Goal: Task Accomplishment & Management: Manage account settings

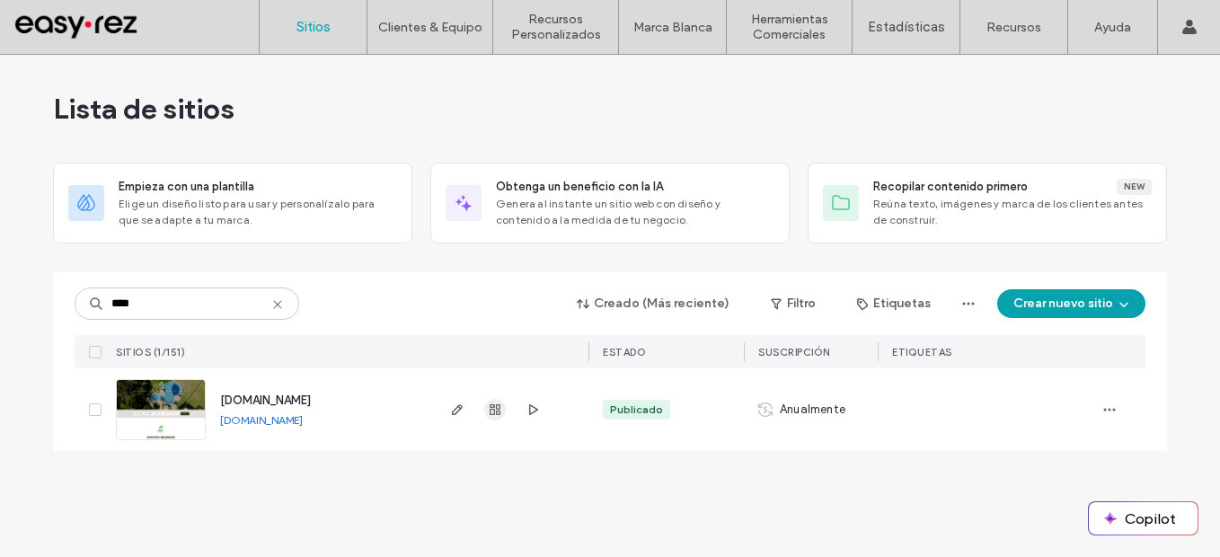
type input "****"
click at [498, 401] on span "button" at bounding box center [495, 410] width 22 height 22
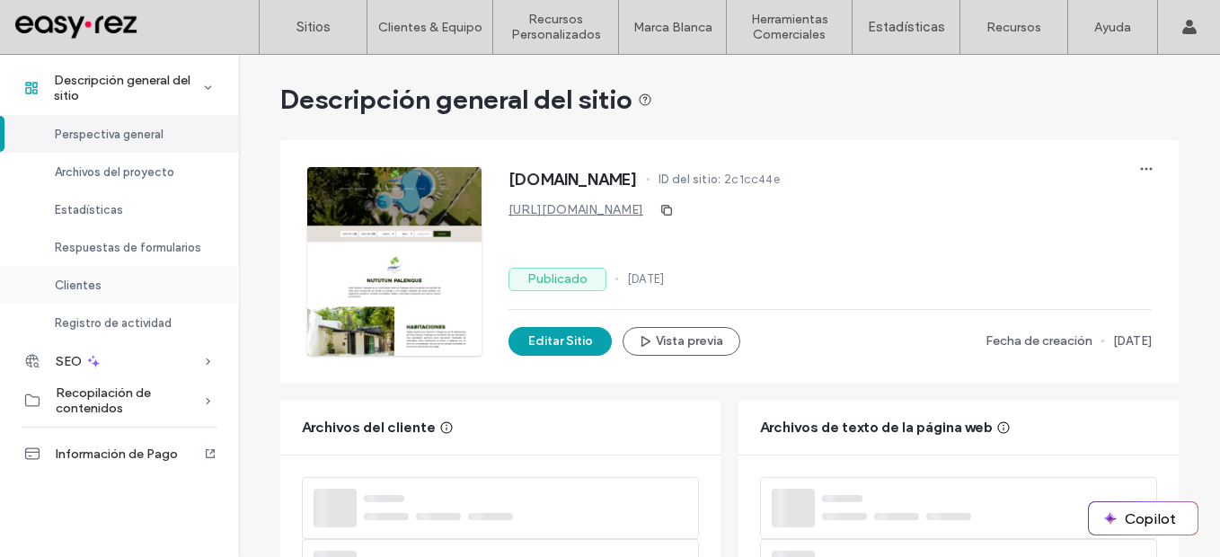
click at [107, 278] on div "Clientes" at bounding box center [119, 285] width 239 height 38
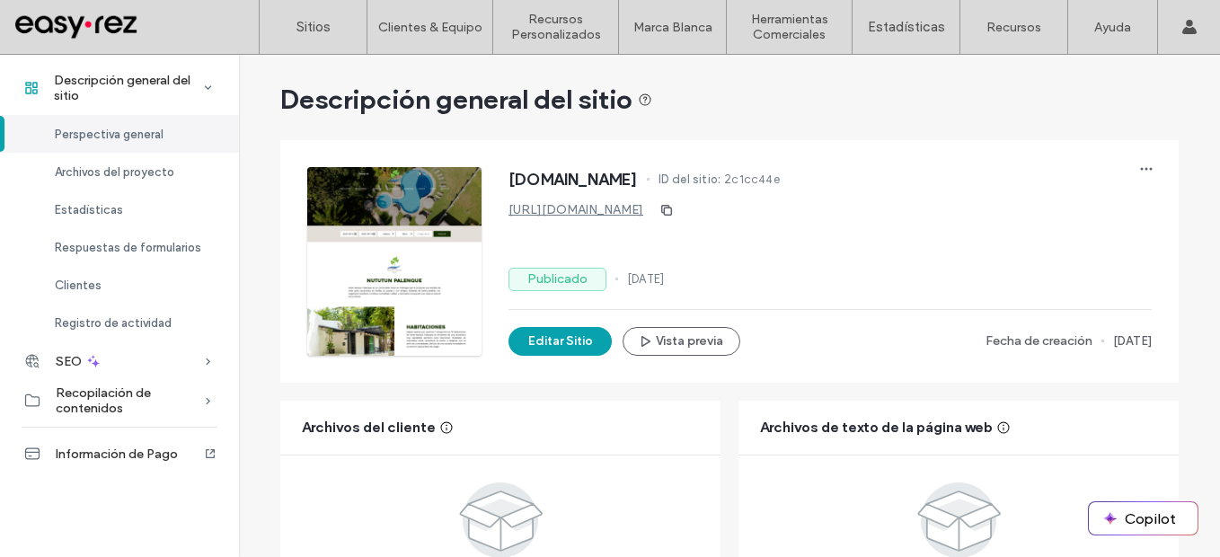
scroll to position [1185, 0]
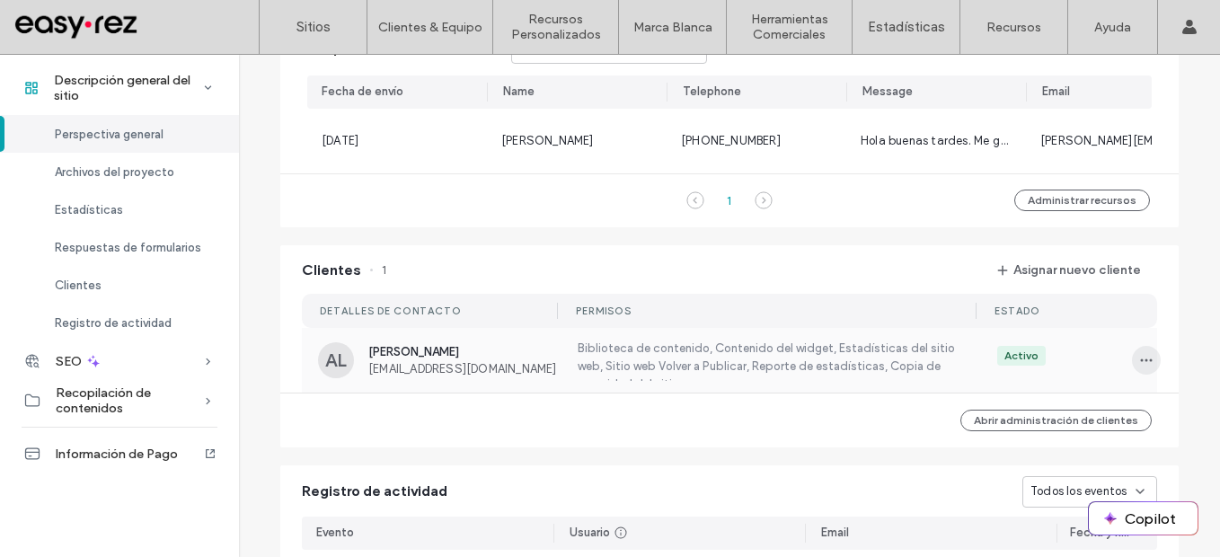
click at [1141, 361] on use "button" at bounding box center [1147, 359] width 12 height 3
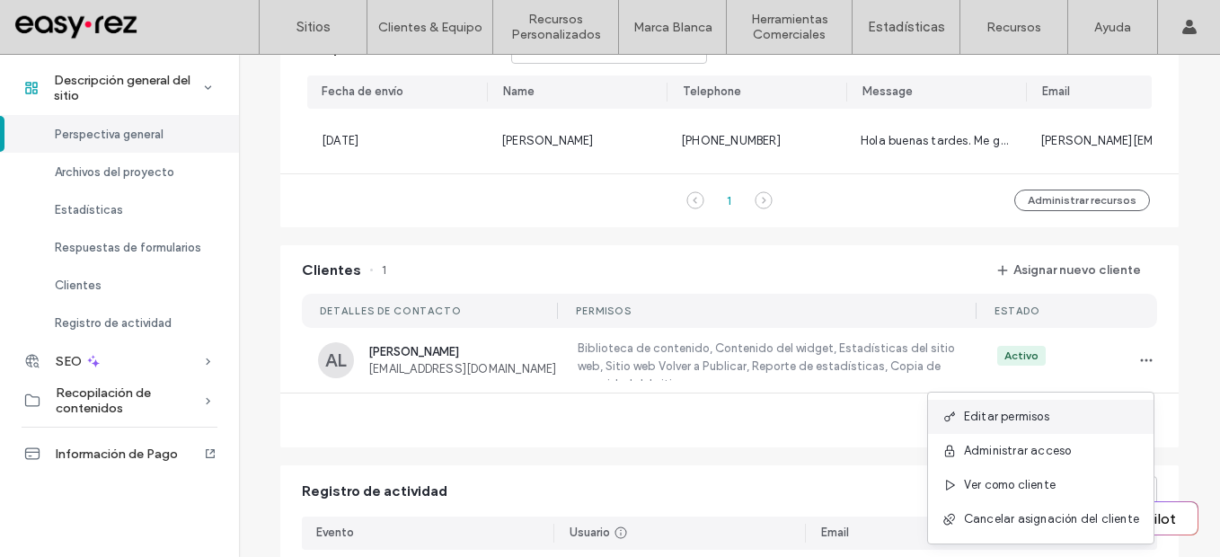
click at [1052, 406] on div "Editar permisos" at bounding box center [1040, 417] width 225 height 34
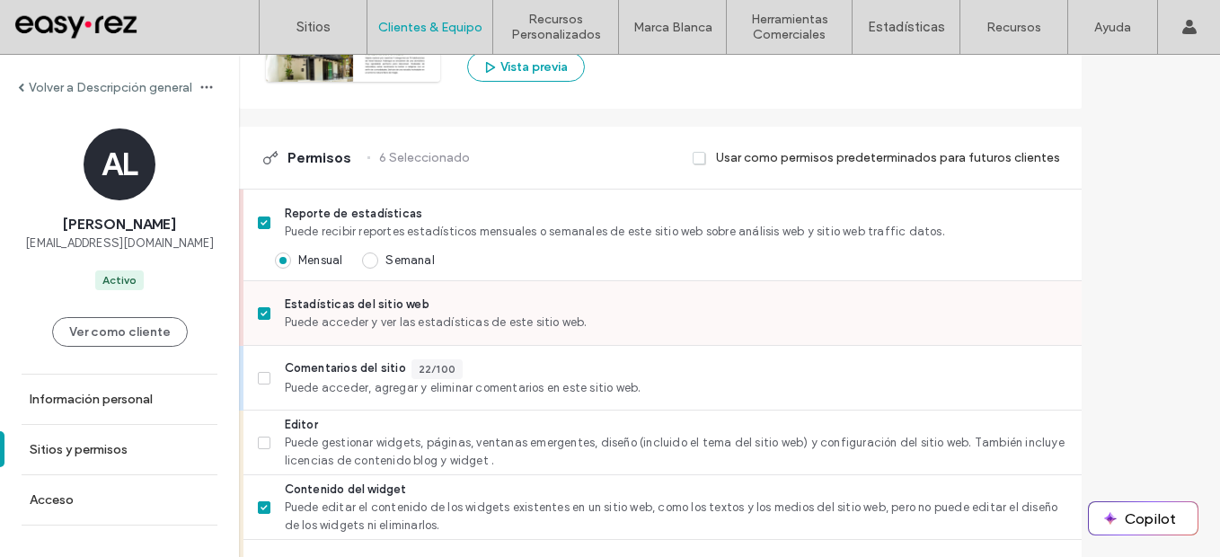
scroll to position [449, 0]
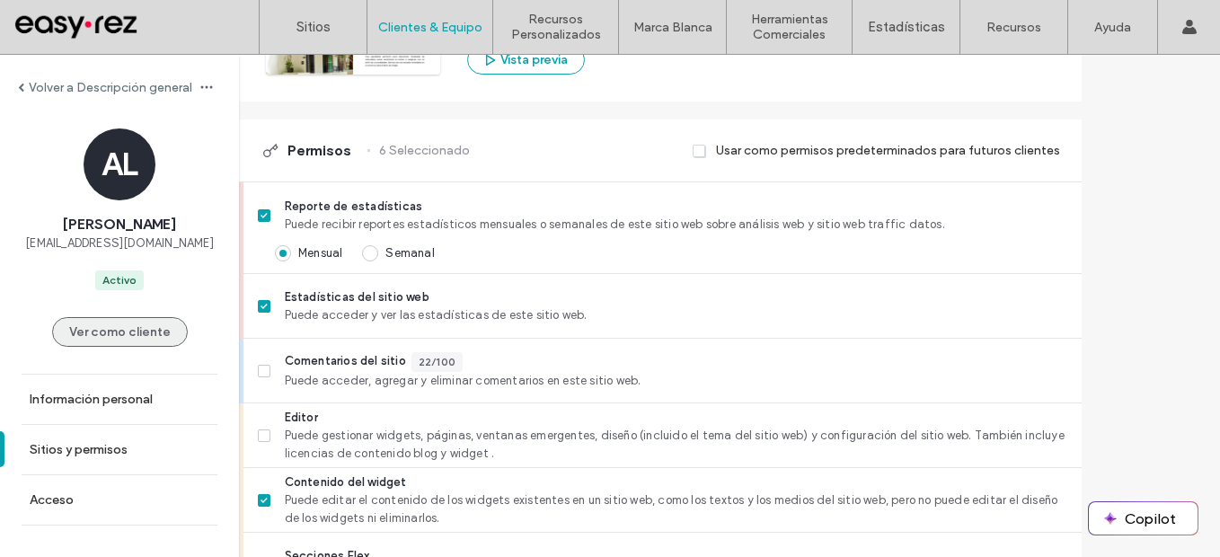
click at [118, 325] on button "Ver como cliente" at bounding box center [120, 332] width 136 height 30
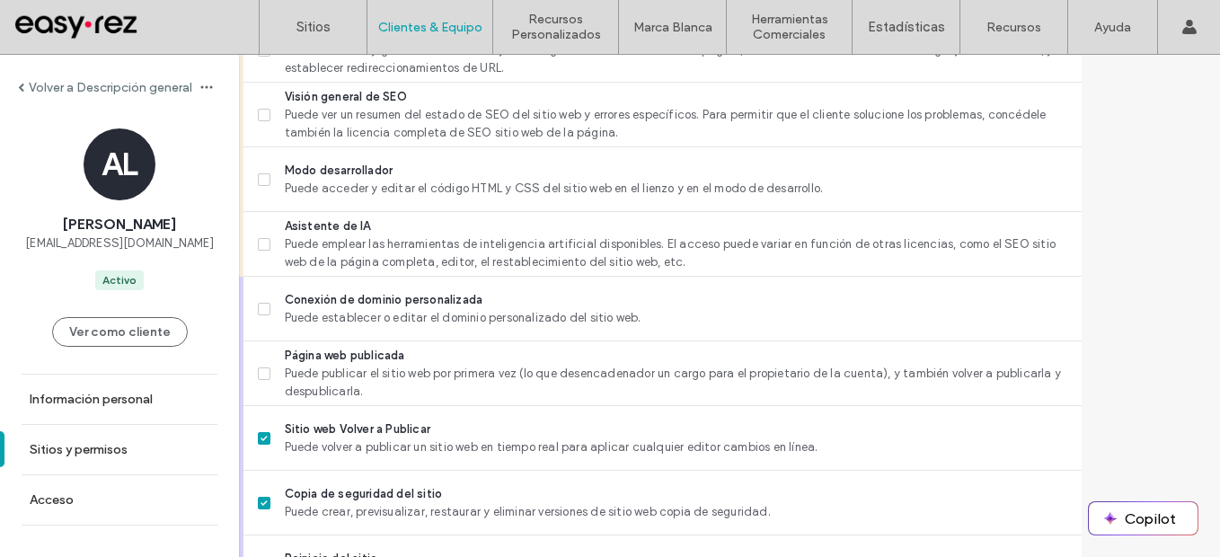
scroll to position [1719, 0]
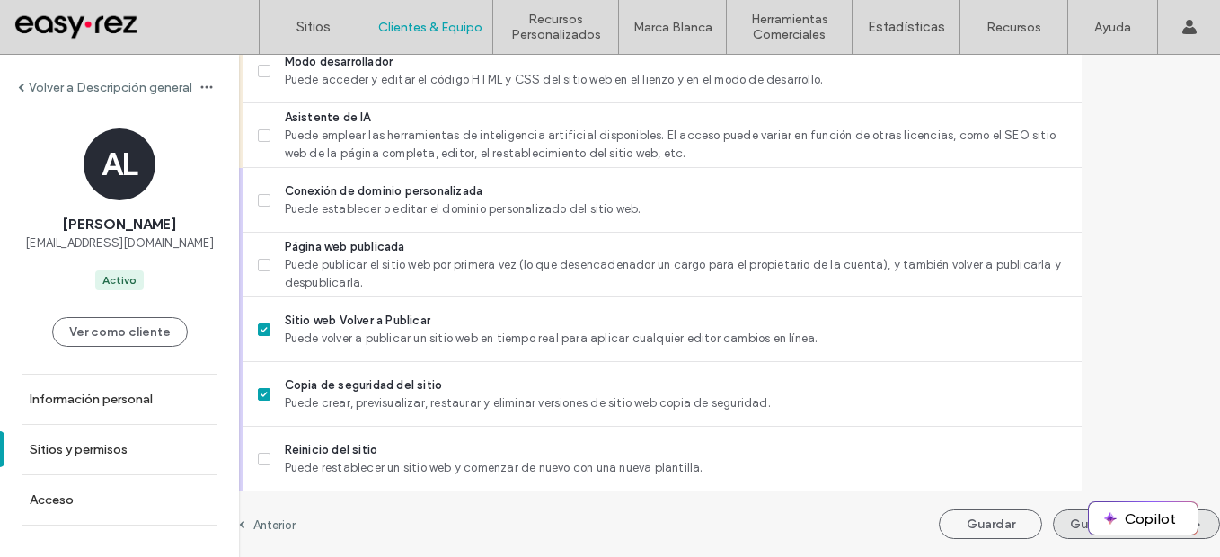
click at [1053, 530] on button "Guardar y continuar" at bounding box center [1136, 524] width 167 height 30
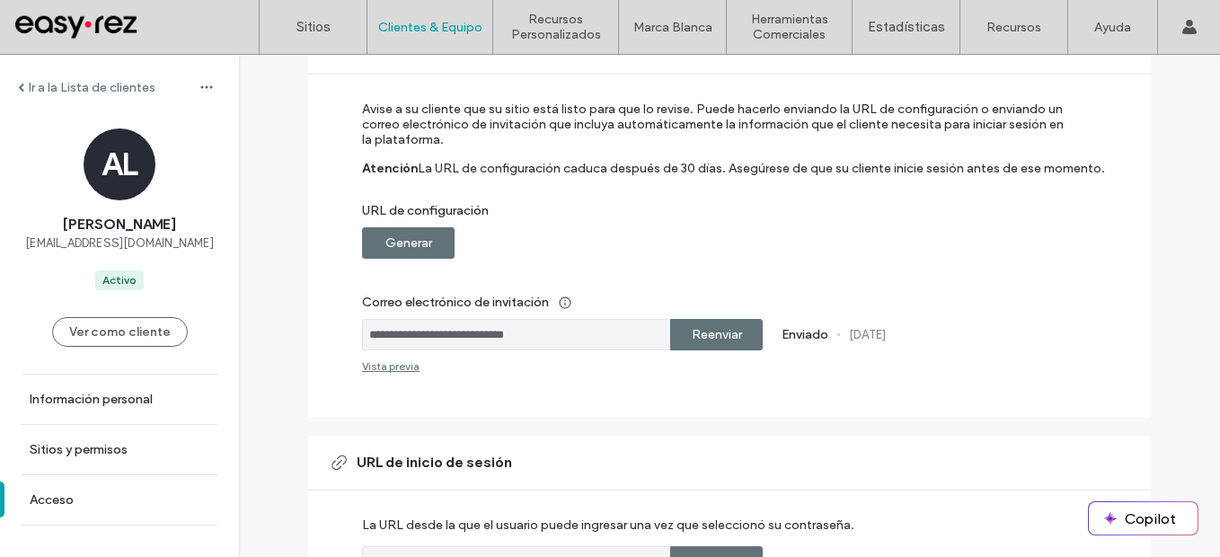
scroll to position [180, 0]
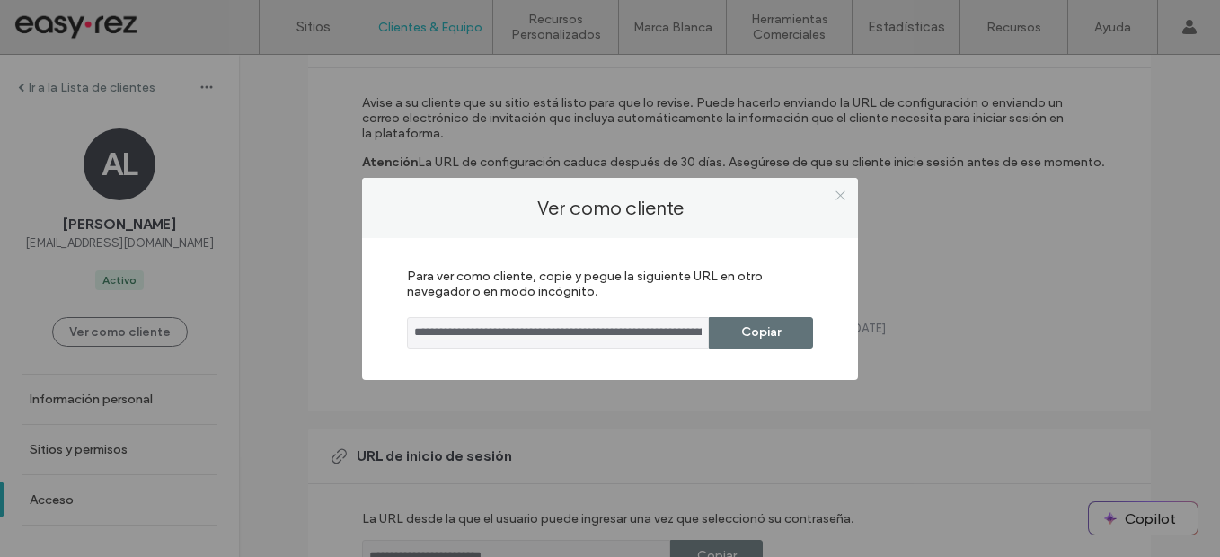
click at [836, 201] on icon at bounding box center [840, 195] width 13 height 13
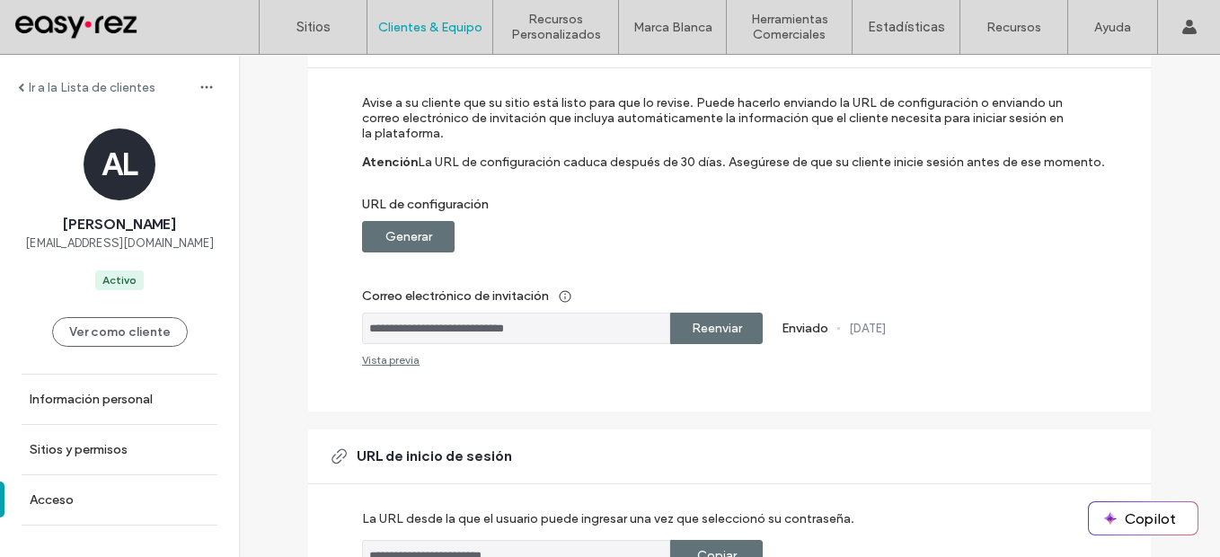
click at [417, 240] on label "Generar" at bounding box center [408, 236] width 47 height 33
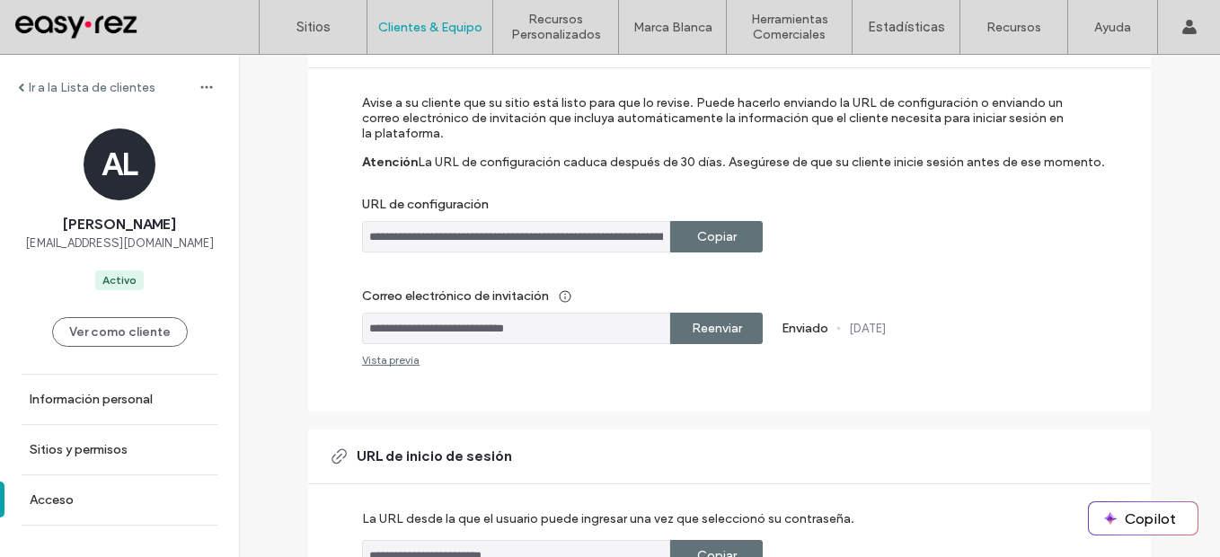
click at [704, 243] on label "Copiar" at bounding box center [717, 236] width 40 height 33
click at [727, 233] on label "Copiar" at bounding box center [717, 236] width 40 height 33
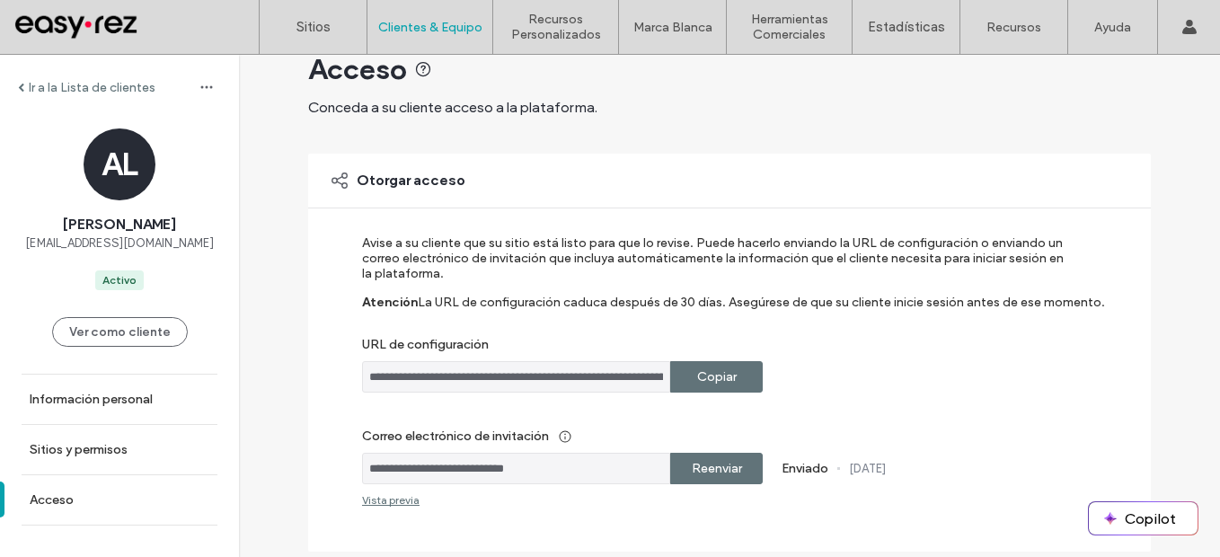
scroll to position [0, 0]
